Goal: Task Accomplishment & Management: Use online tool/utility

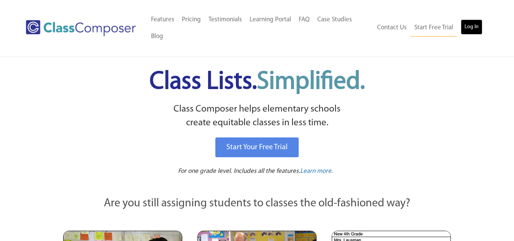
drag, startPoint x: 0, startPoint y: 0, endPoint x: 469, endPoint y: 30, distance: 470.4
click at [469, 30] on link "Log In" at bounding box center [471, 26] width 22 height 15
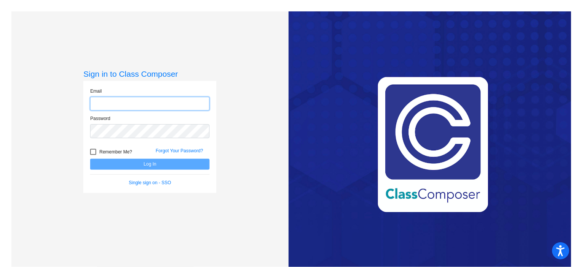
type input "krystalrrhouse813@gmail.com"
click at [141, 165] on button "Log In" at bounding box center [149, 164] width 119 height 11
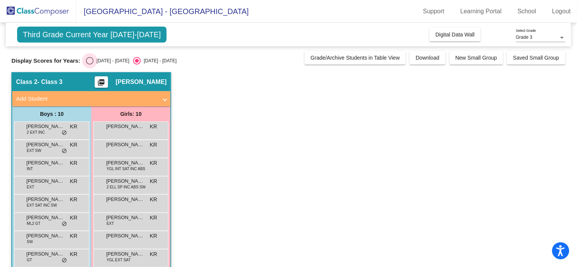
click at [90, 60] on div "Select an option" at bounding box center [90, 61] width 8 height 8
click at [90, 65] on input "2024 - 2025" at bounding box center [89, 65] width 0 height 0
radio input "true"
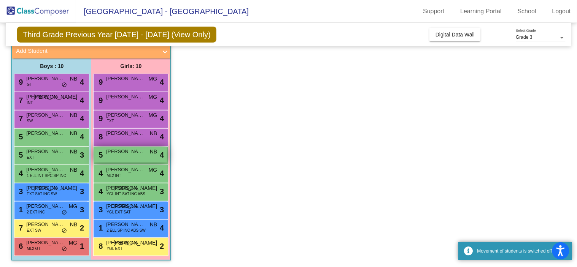
scroll to position [48, 0]
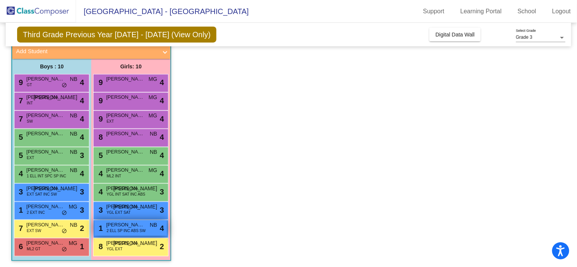
click at [136, 229] on span "2 ELL SP INC ABS SW" at bounding box center [125, 231] width 39 height 6
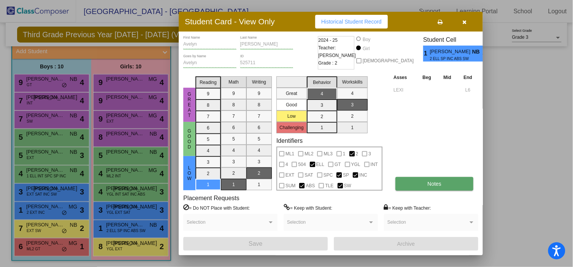
click at [424, 187] on button "Notes" at bounding box center [434, 184] width 78 height 14
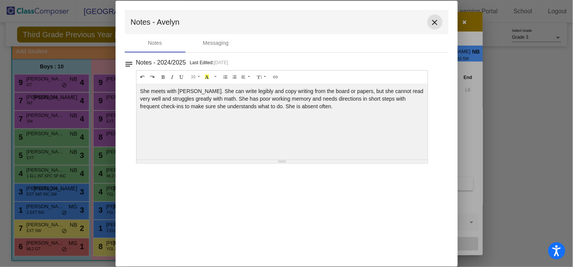
click at [436, 19] on mat-icon "close" at bounding box center [434, 22] width 9 height 9
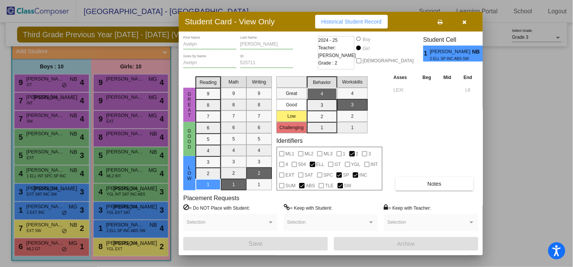
click at [466, 23] on icon "button" at bounding box center [465, 21] width 4 height 5
